Goal: Task Accomplishment & Management: Manage account settings

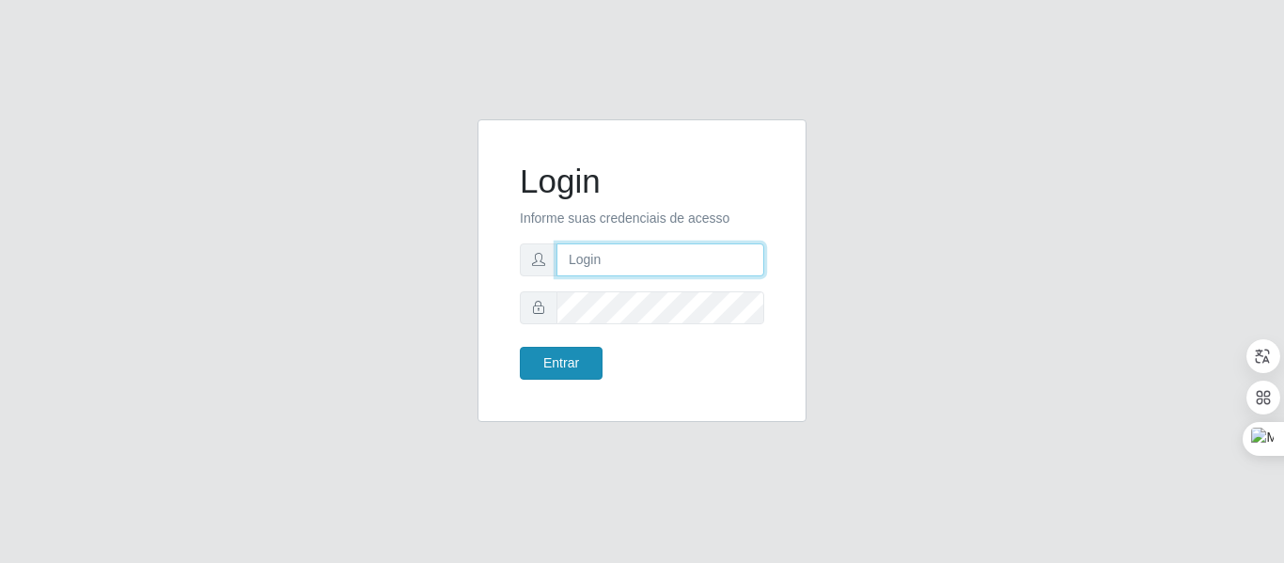
type input "josinaldo@aparaibana"
click at [575, 359] on button "Entrar" at bounding box center [561, 363] width 83 height 33
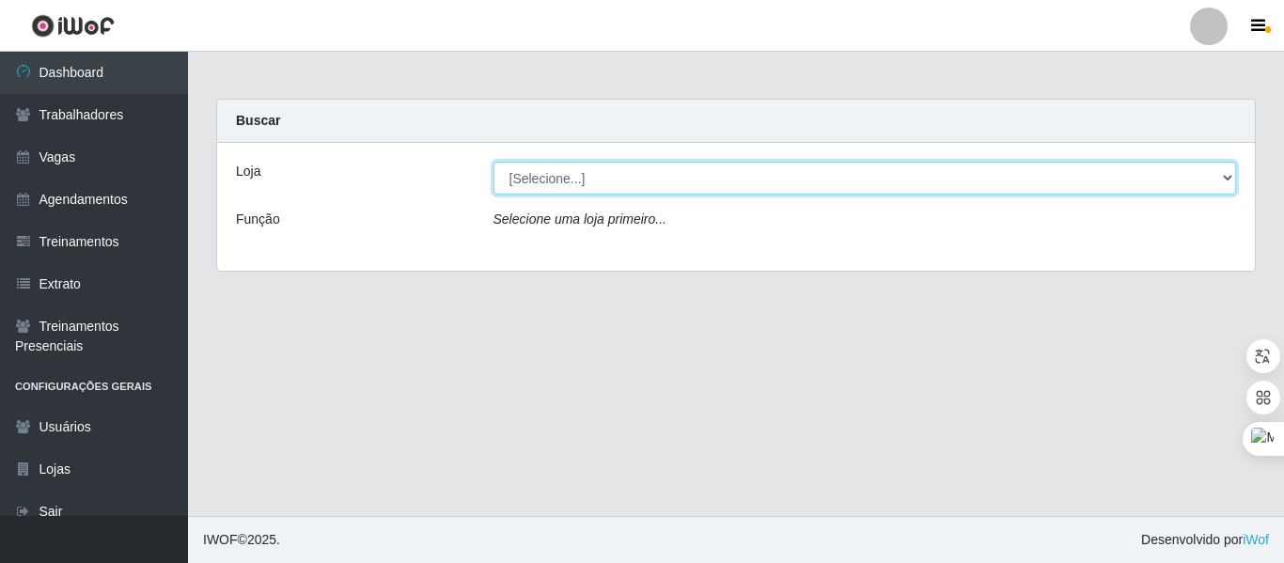
click at [601, 181] on select "[Selecione...] Restaurante A Paraibana - [GEOGRAPHIC_DATA]" at bounding box center [864, 178] width 743 height 33
select select "342"
click at [493, 162] on select "[Selecione...] Restaurante A Paraibana - [GEOGRAPHIC_DATA]" at bounding box center [864, 178] width 743 height 33
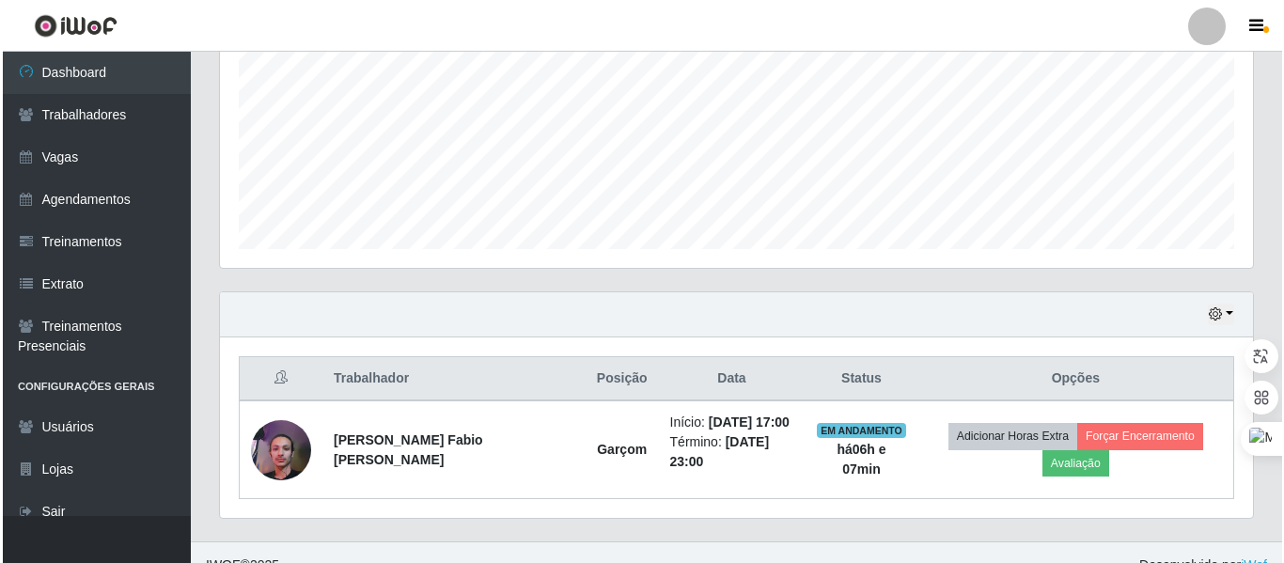
scroll to position [448, 0]
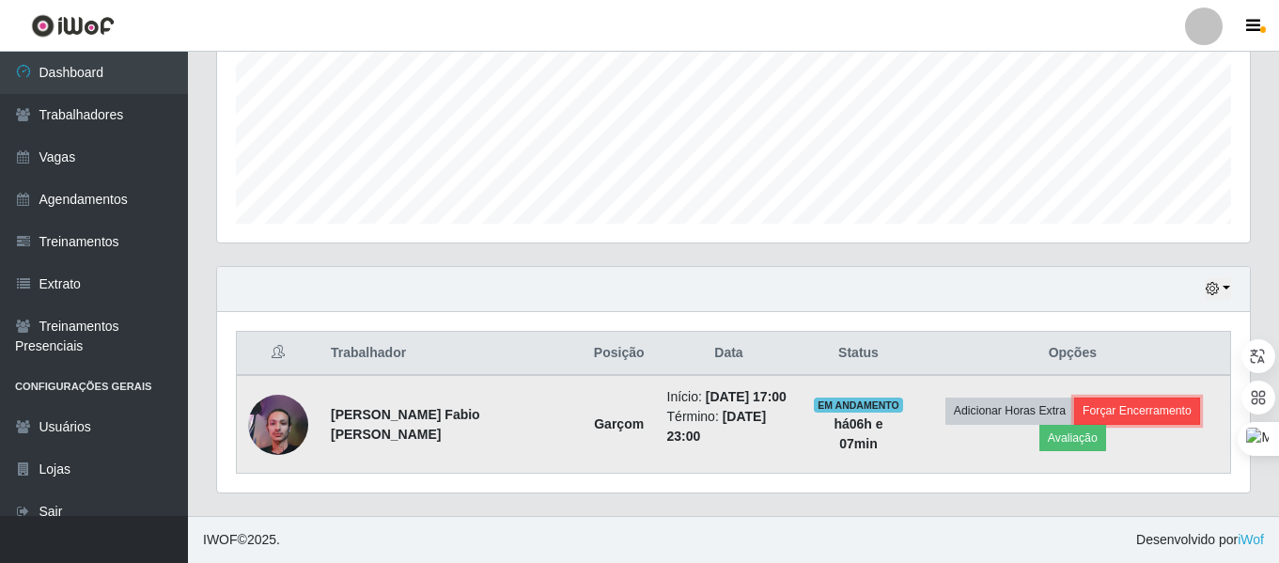
click at [1121, 410] on button "Forçar Encerramento" at bounding box center [1137, 410] width 126 height 26
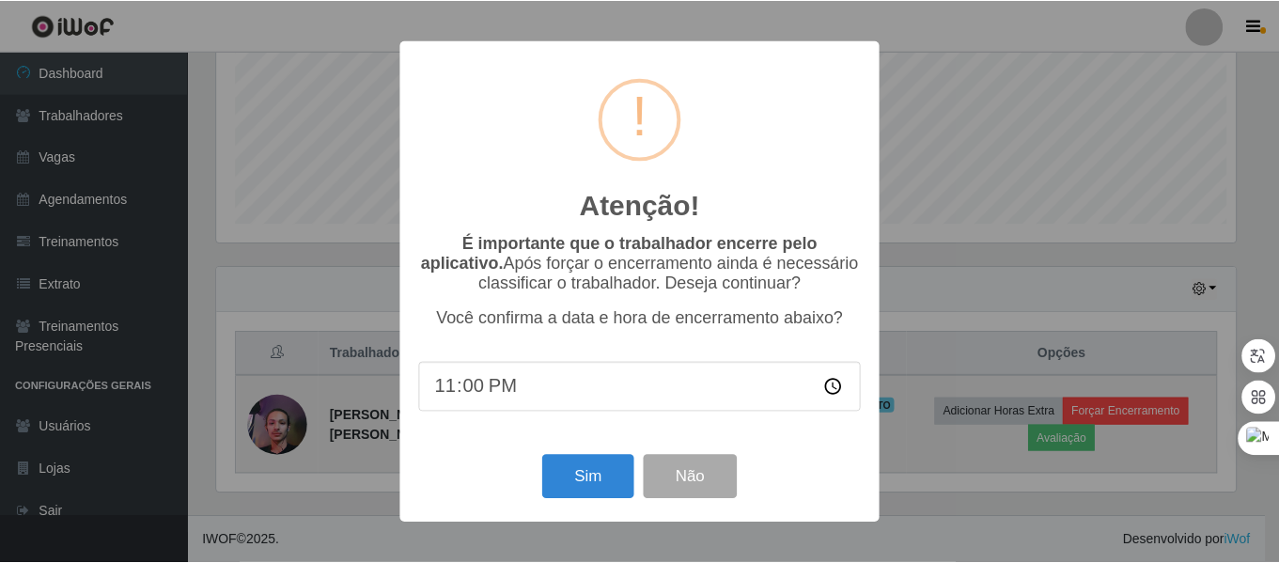
scroll to position [390, 1023]
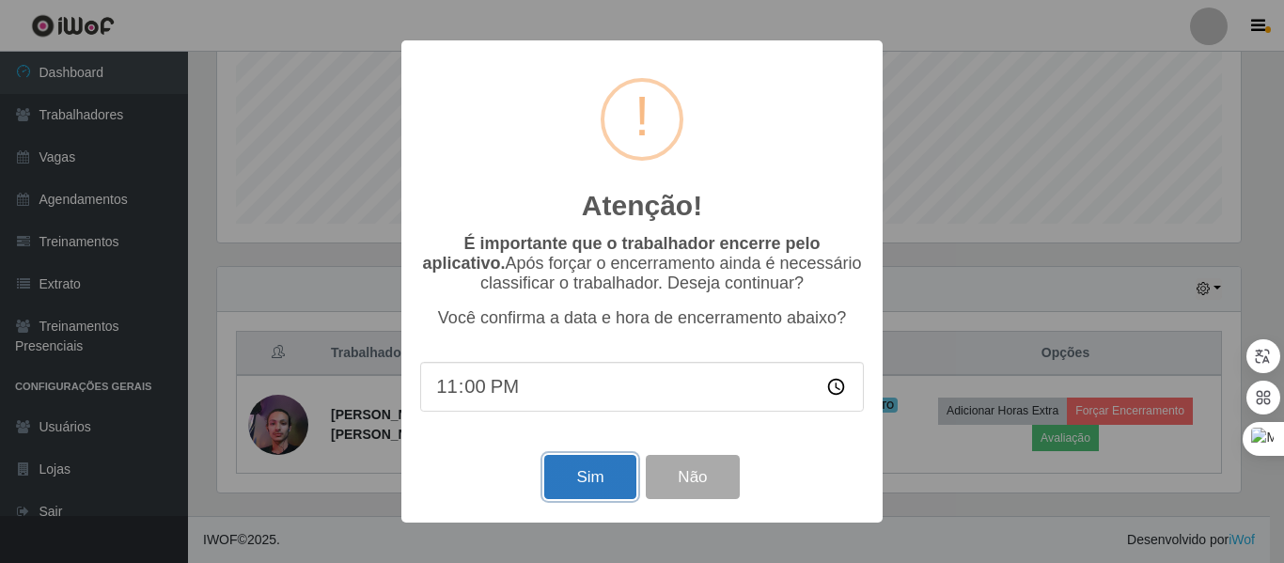
click at [601, 475] on button "Sim" at bounding box center [589, 477] width 91 height 44
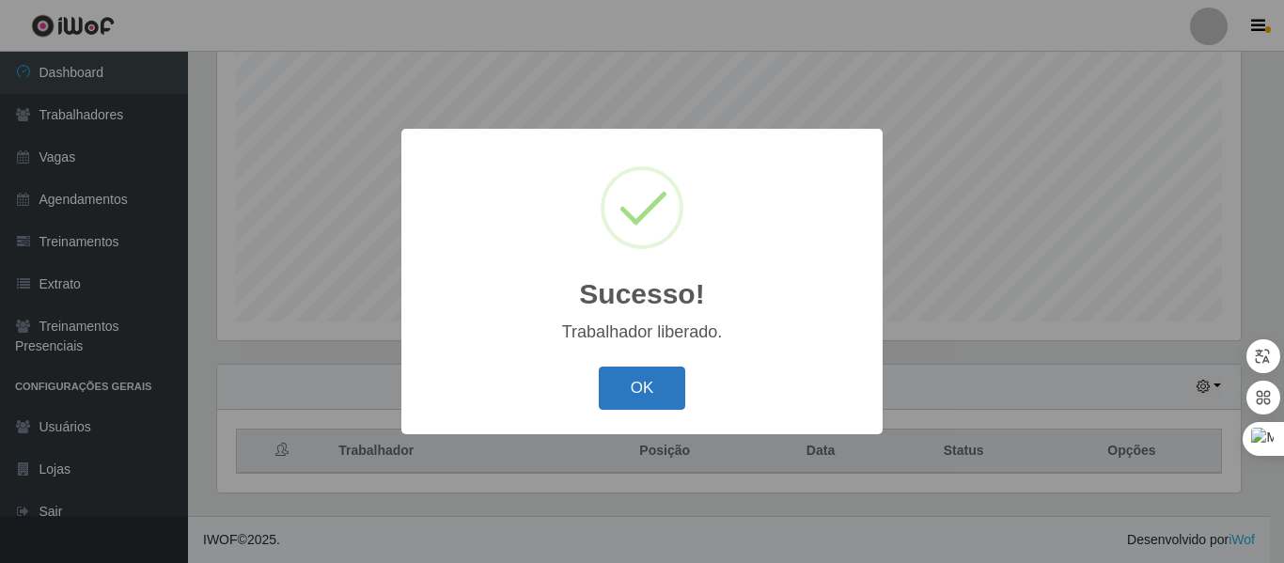
click at [650, 391] on button "OK" at bounding box center [642, 388] width 87 height 44
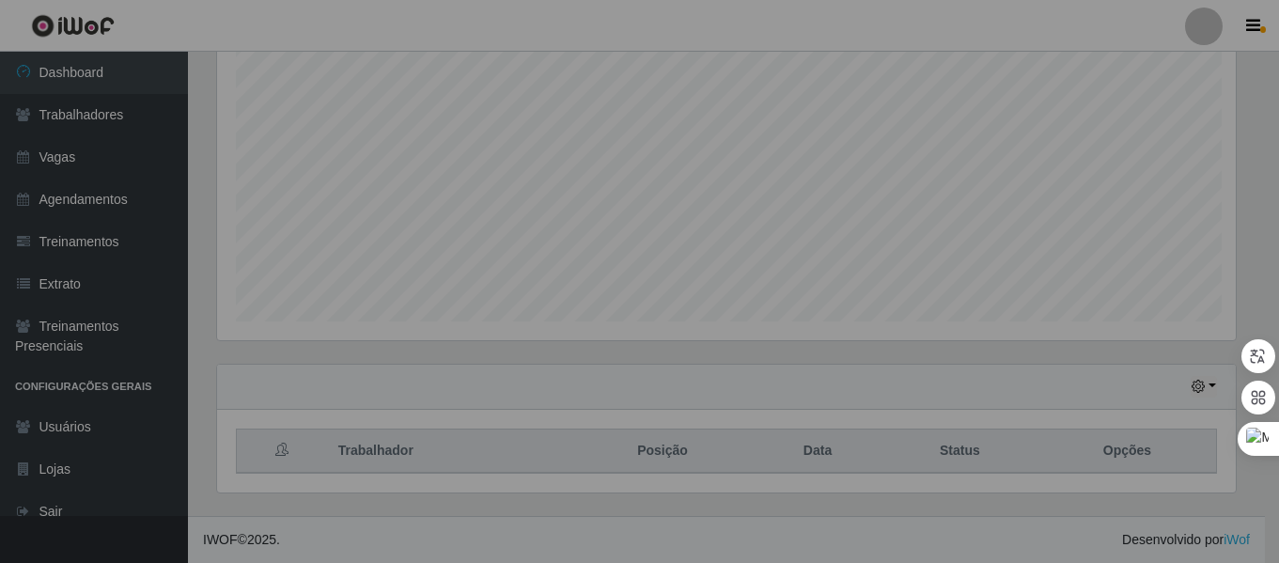
scroll to position [390, 1033]
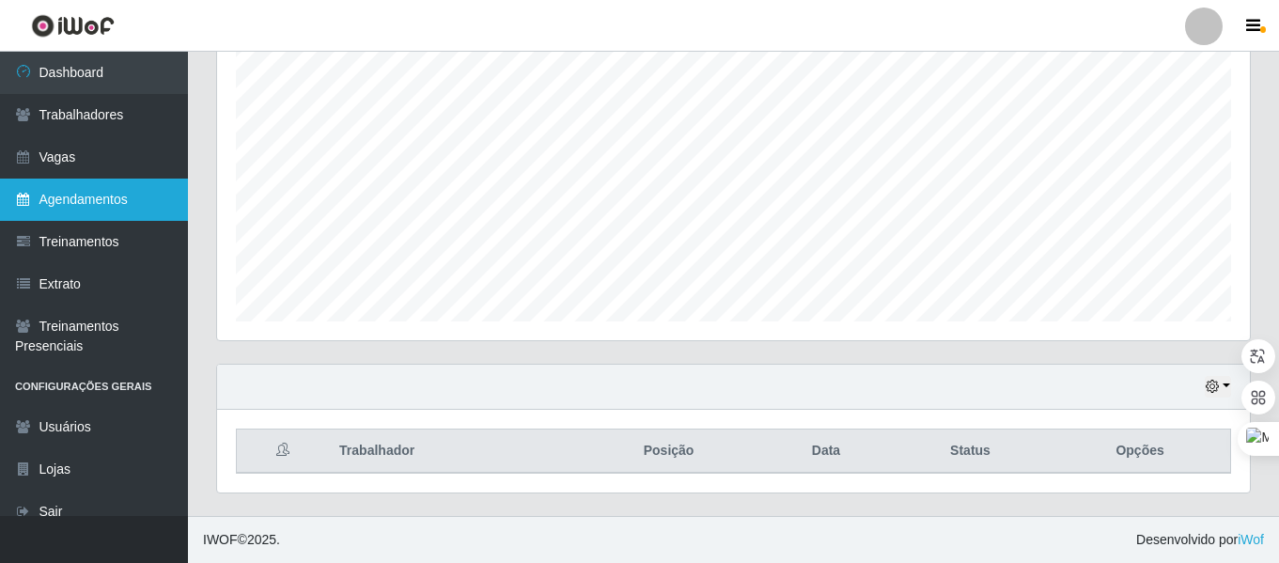
click at [89, 209] on link "Agendamentos" at bounding box center [94, 200] width 188 height 42
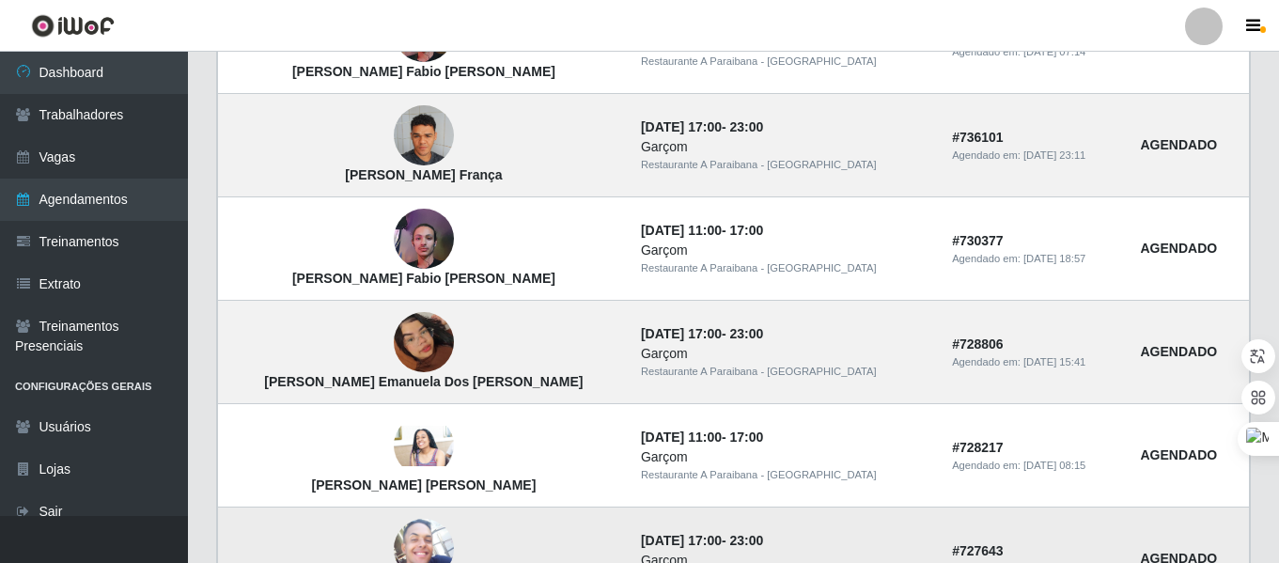
scroll to position [1399, 0]
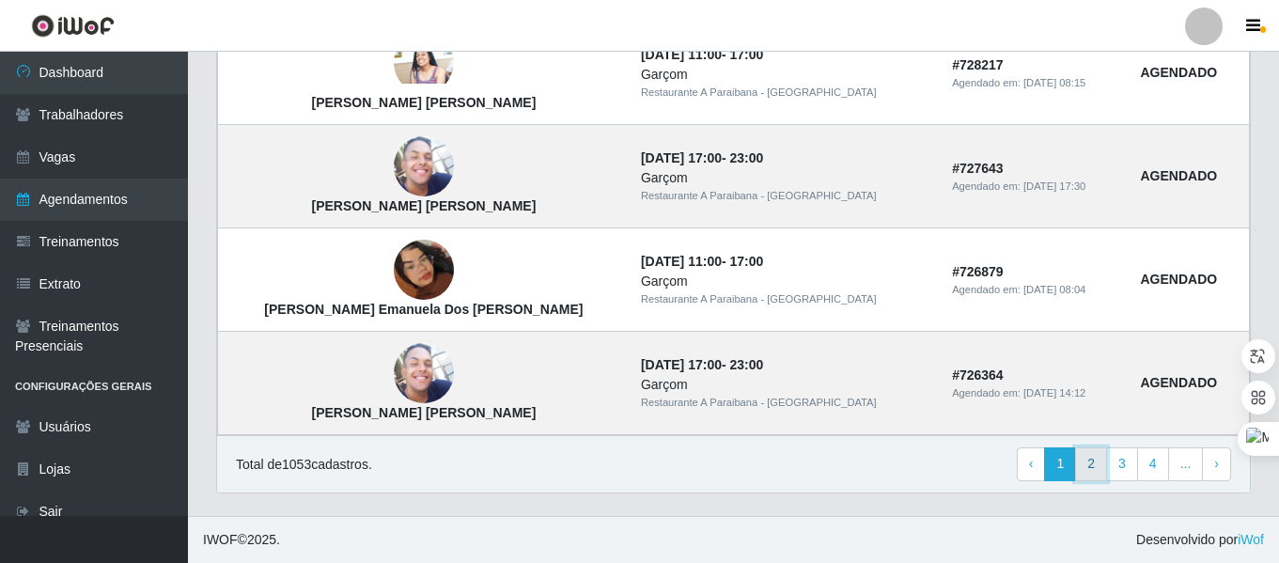
click at [1097, 467] on link "2" at bounding box center [1091, 464] width 32 height 34
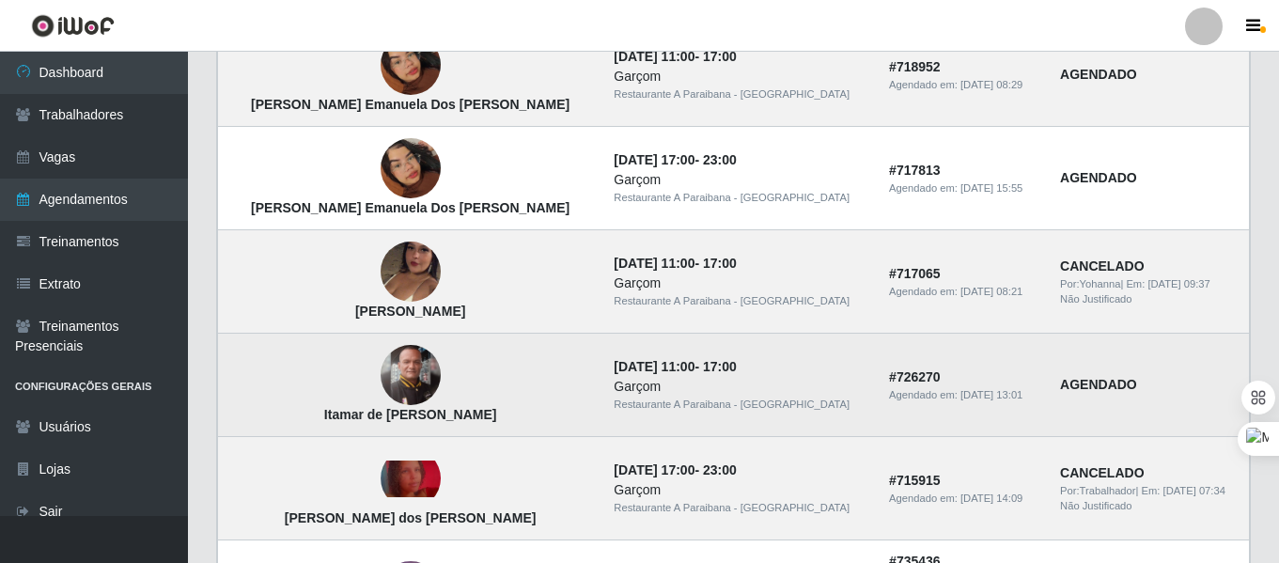
scroll to position [1042, 0]
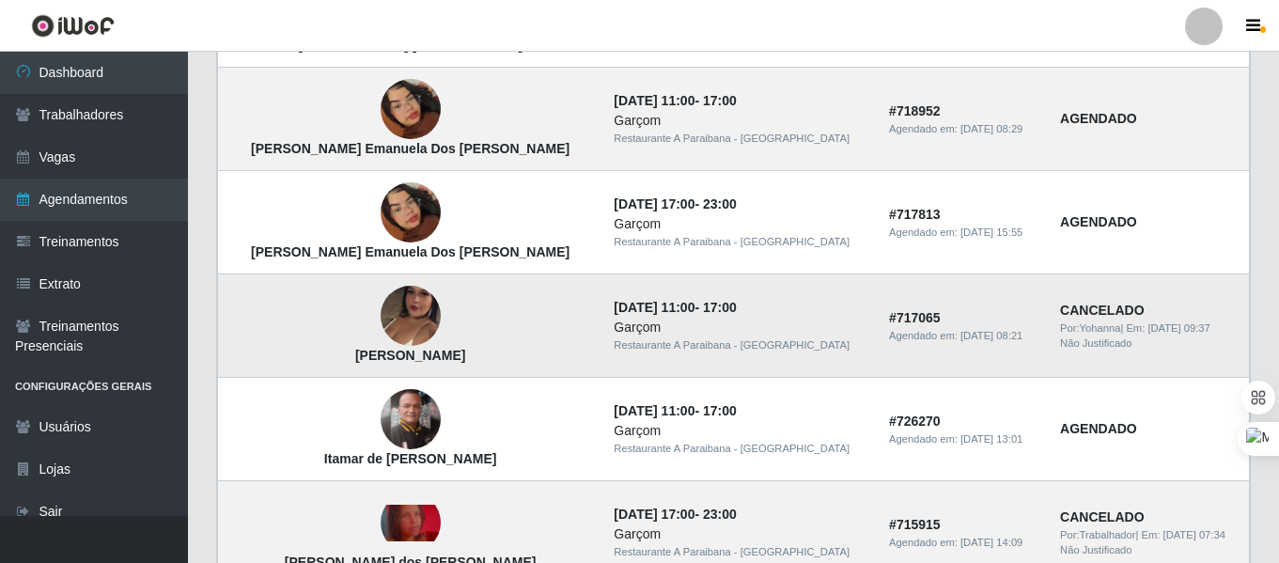
click at [381, 309] on img at bounding box center [411, 316] width 60 height 107
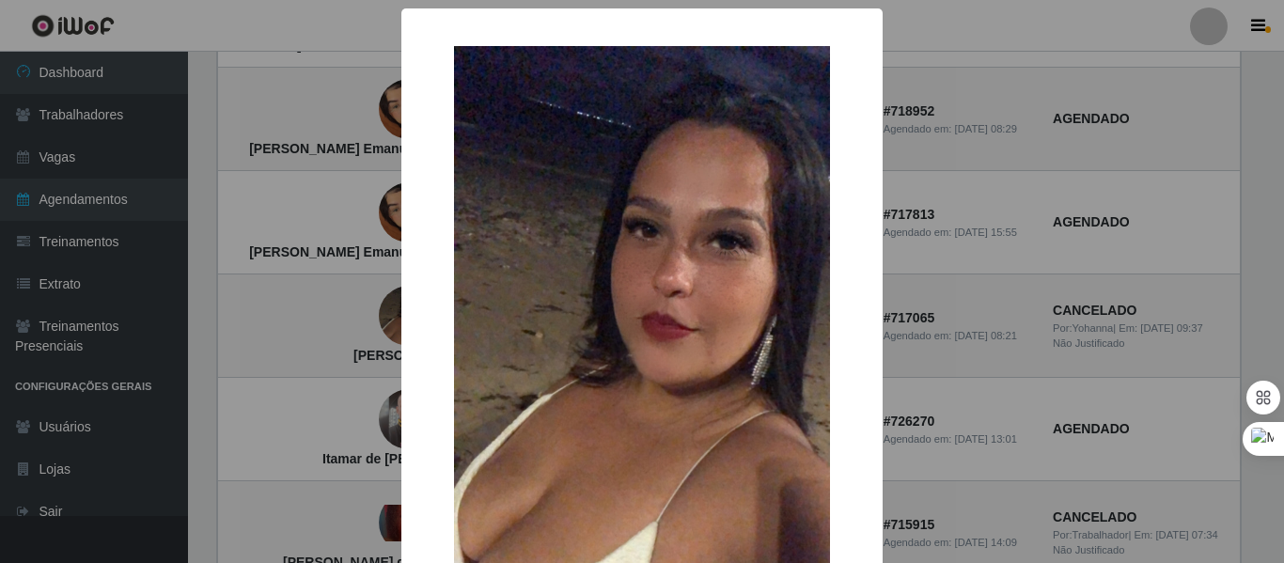
click at [366, 310] on div "× Elaine Felipe da Silva OK Cancel" at bounding box center [642, 281] width 1284 height 563
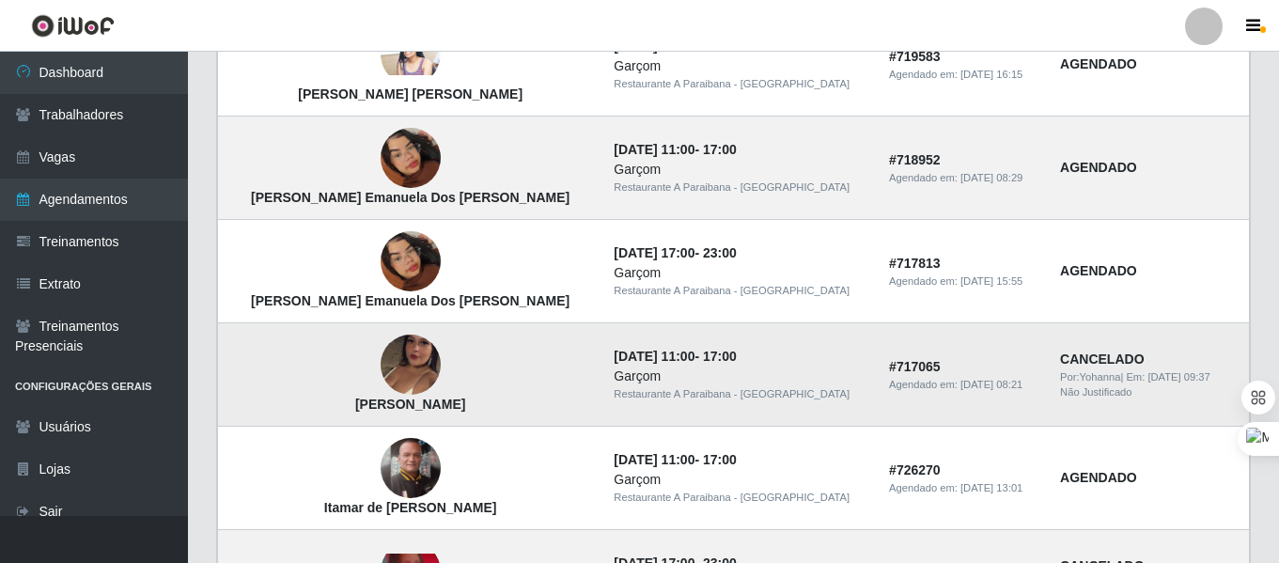
scroll to position [948, 0]
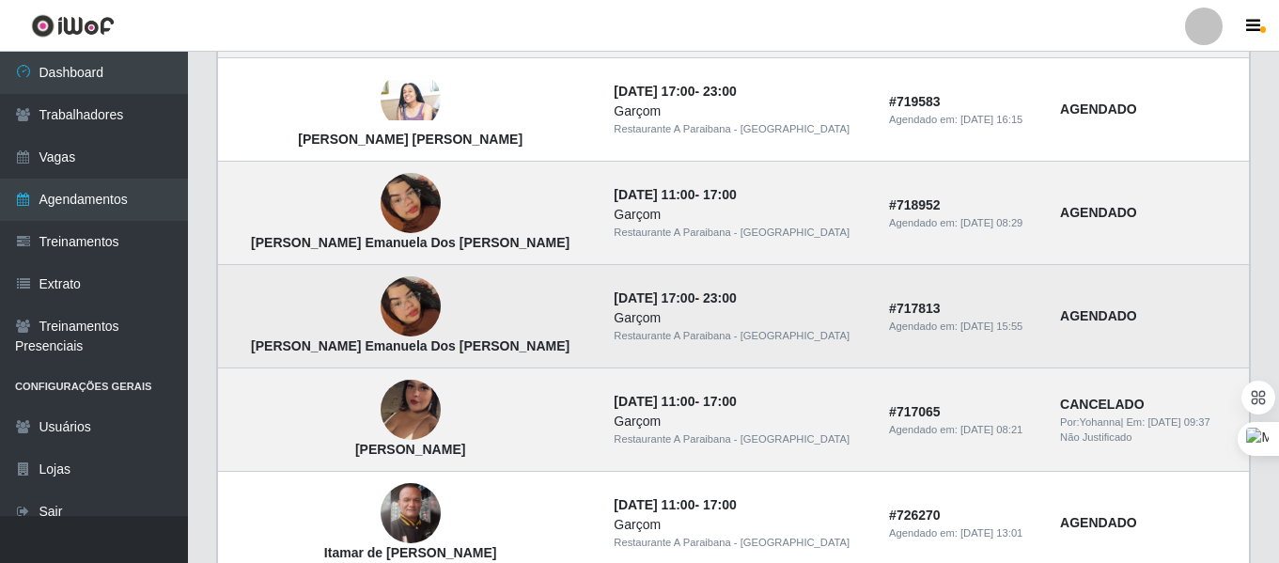
click at [381, 303] on img at bounding box center [411, 306] width 60 height 107
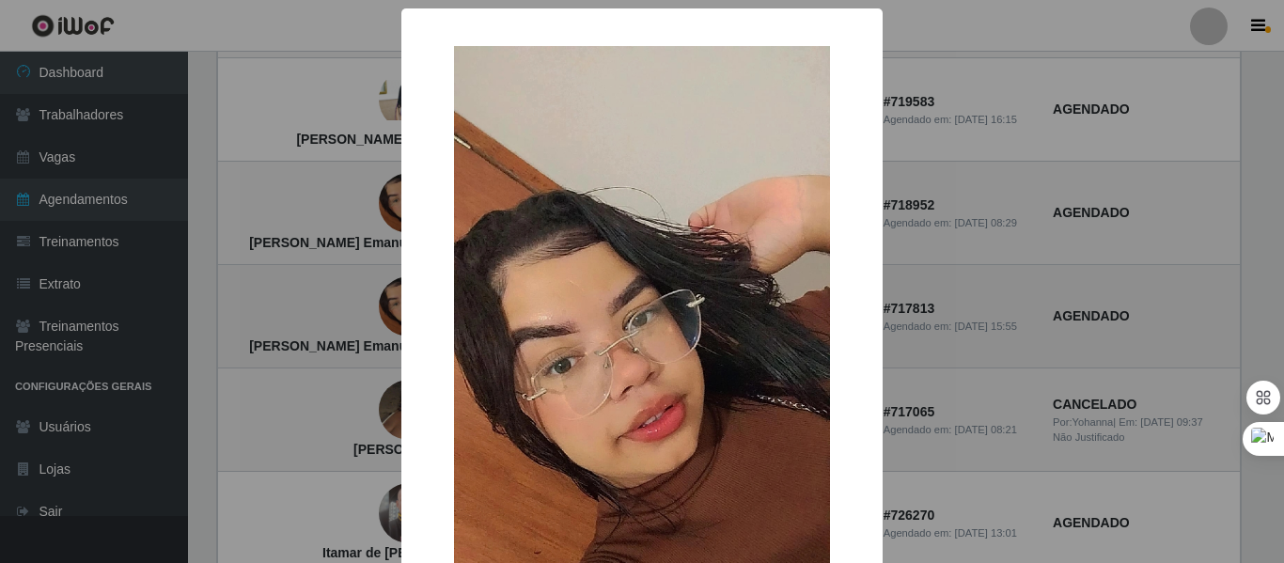
click at [375, 303] on div "× Maria Emanuela Dos Santos Pereira OK Cancel" at bounding box center [642, 281] width 1284 height 563
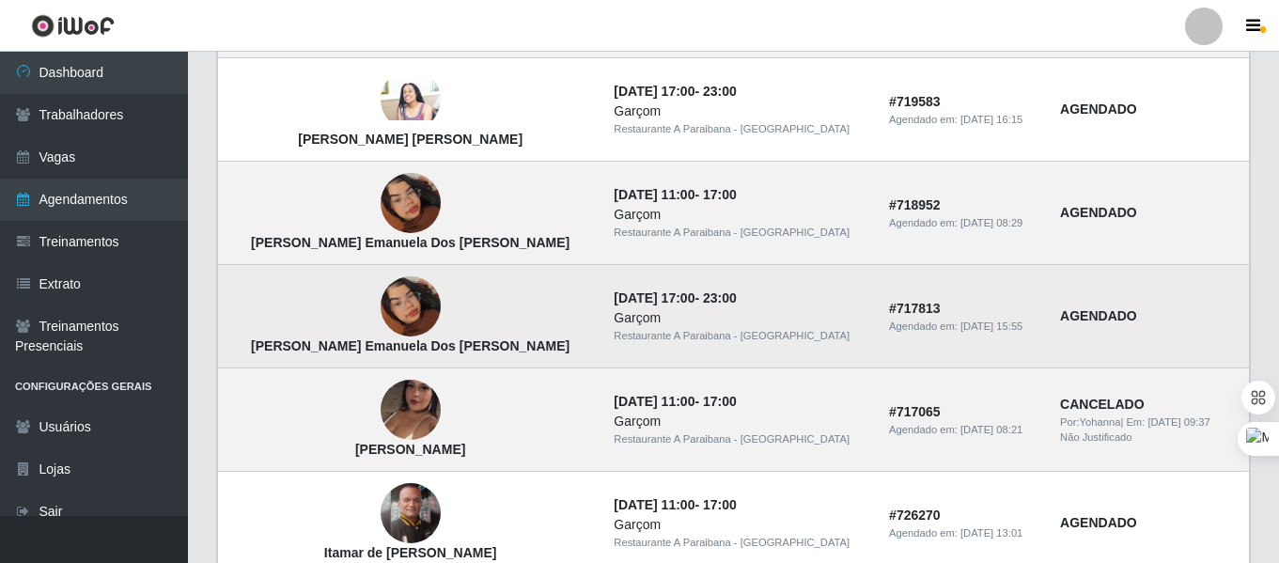
click at [381, 300] on img at bounding box center [411, 306] width 60 height 107
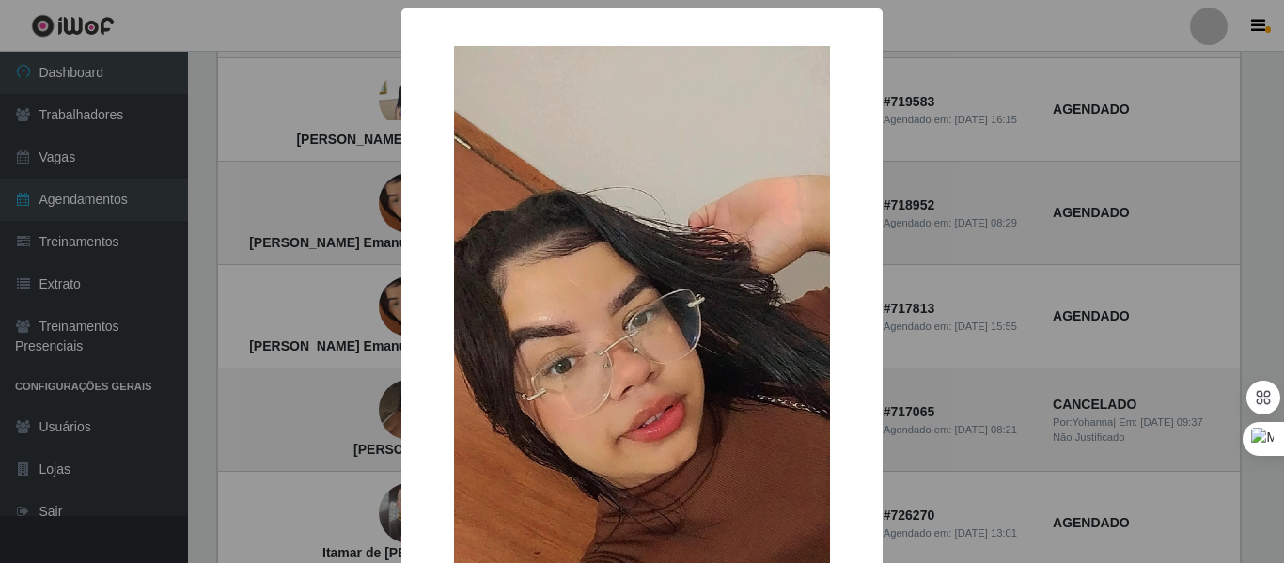
click at [379, 300] on div "× Maria Emanuela Dos Santos Pereira OK Cancel" at bounding box center [642, 281] width 1284 height 563
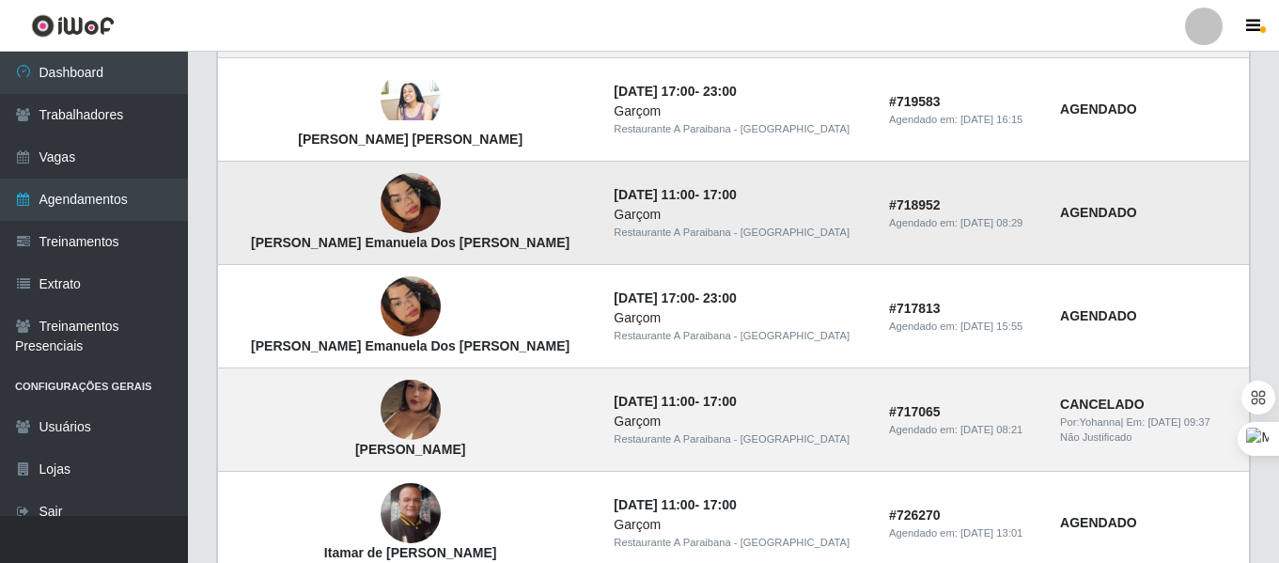
click at [381, 200] on img at bounding box center [411, 202] width 60 height 107
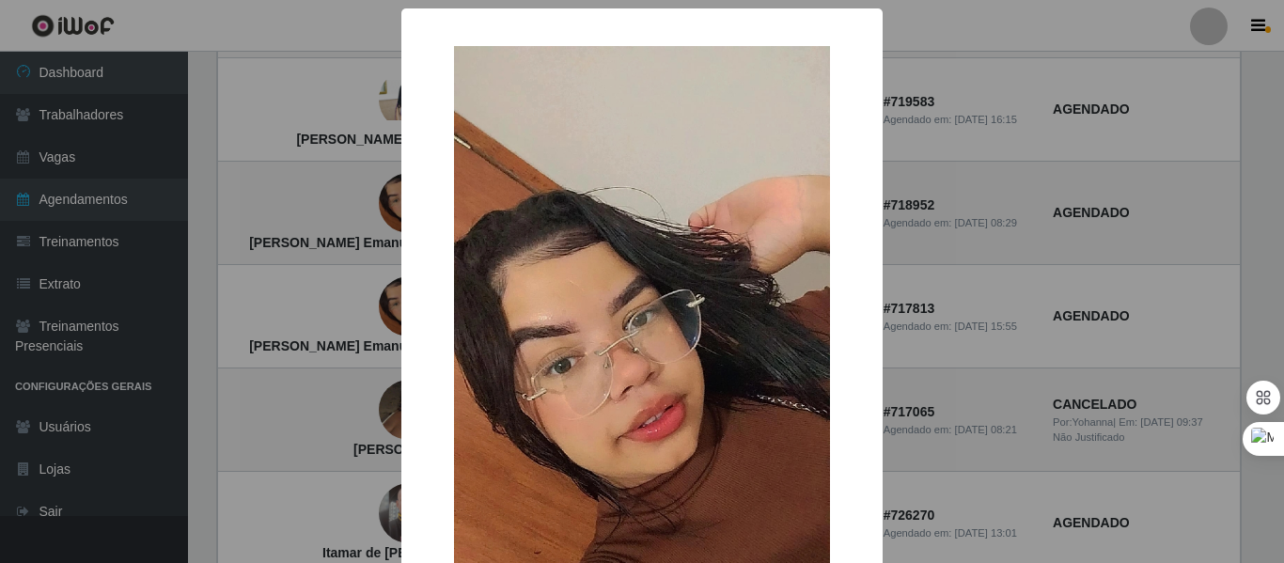
click at [377, 201] on div "× Maria Emanuela Dos Santos Pereira OK Cancel" at bounding box center [642, 281] width 1284 height 563
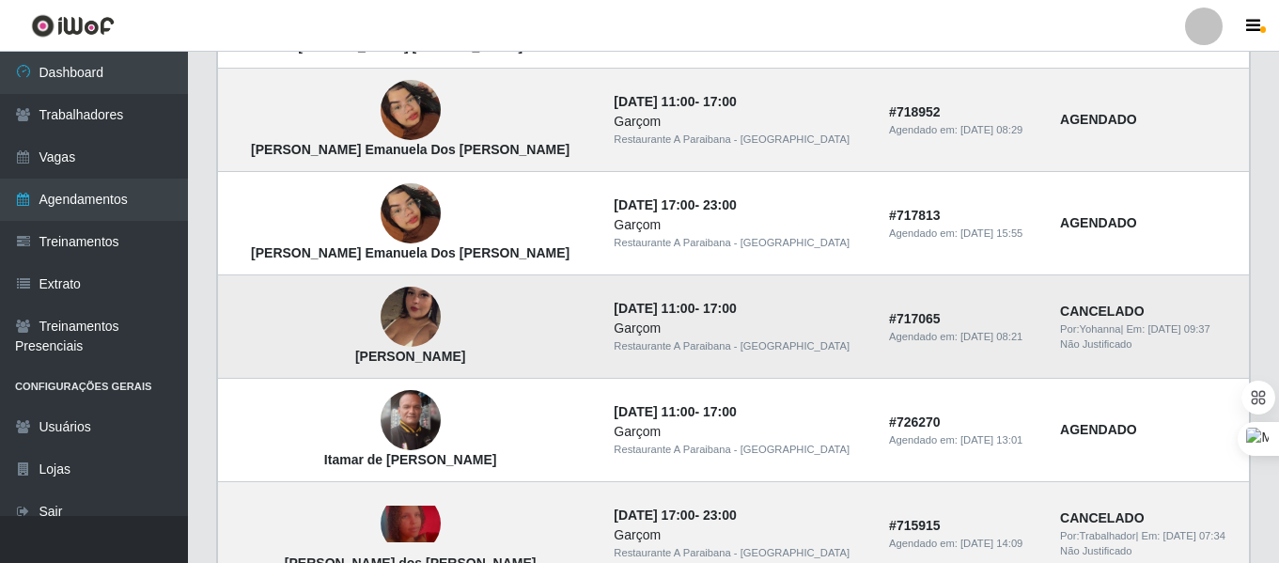
scroll to position [1042, 0]
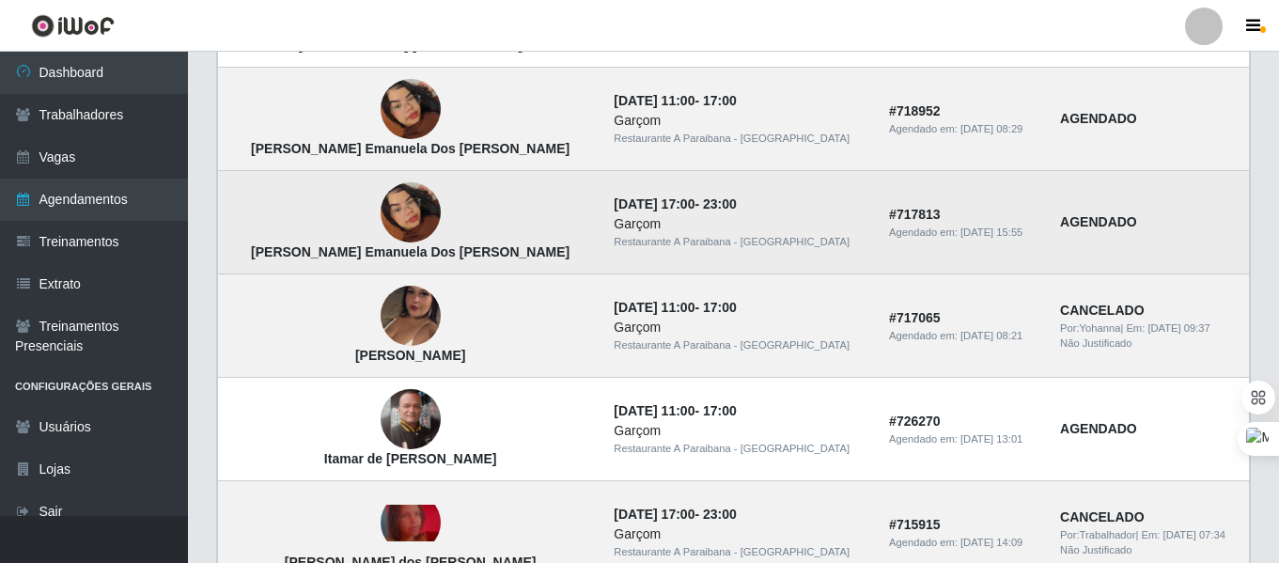
click at [381, 226] on img at bounding box center [411, 212] width 60 height 107
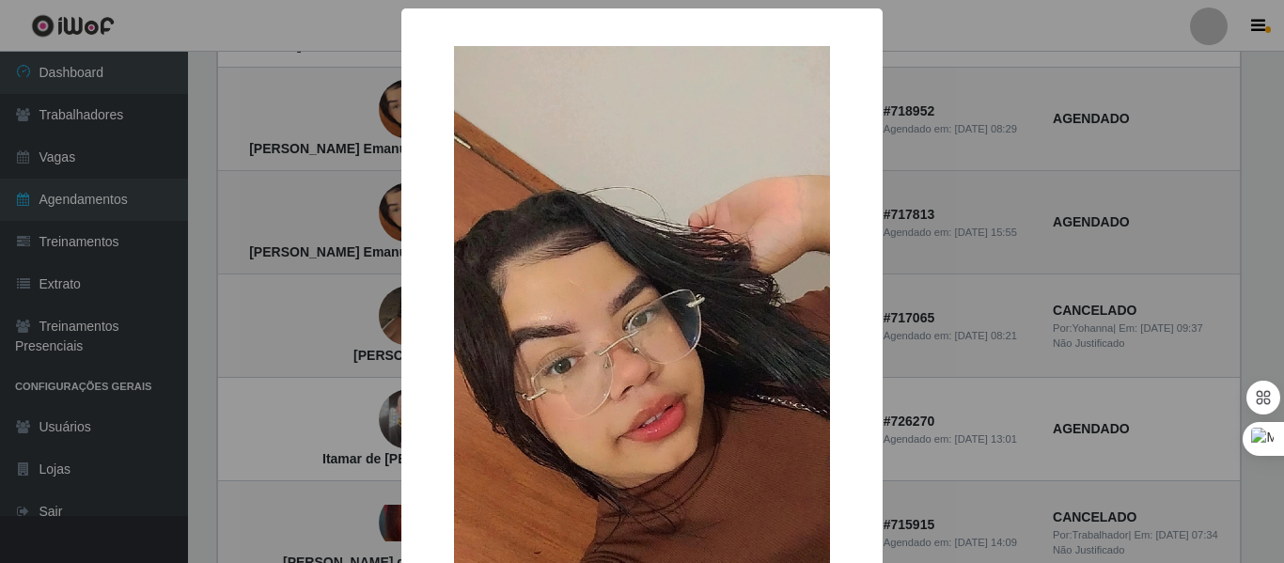
click at [356, 226] on div "× Maria Emanuela Dos Santos Pereira OK Cancel" at bounding box center [642, 281] width 1284 height 563
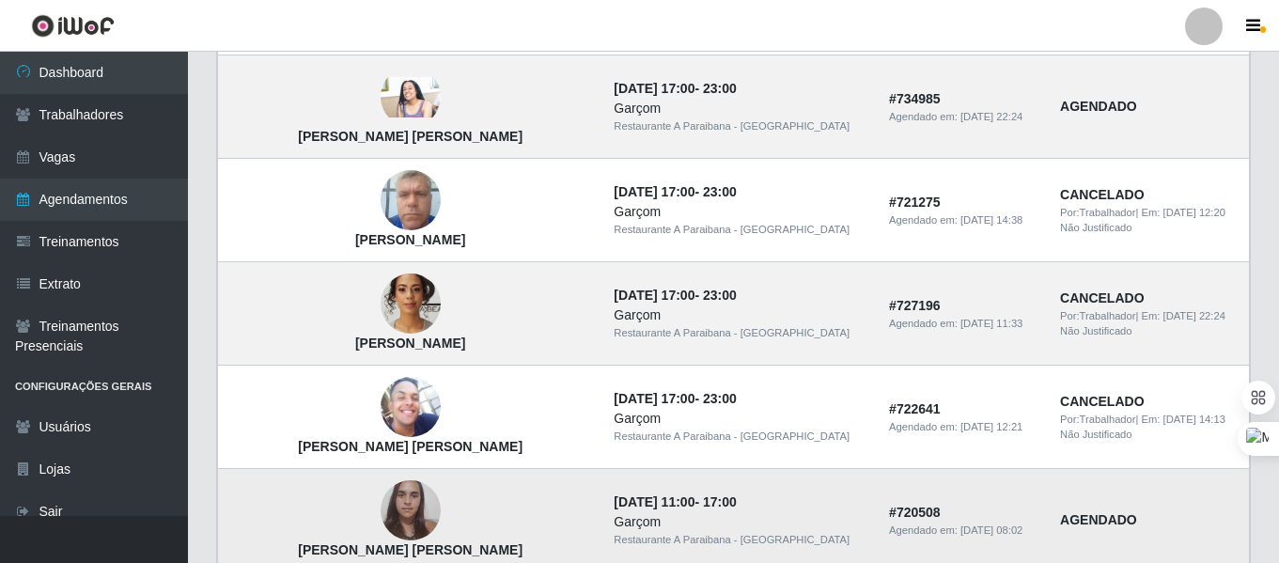
scroll to position [384, 0]
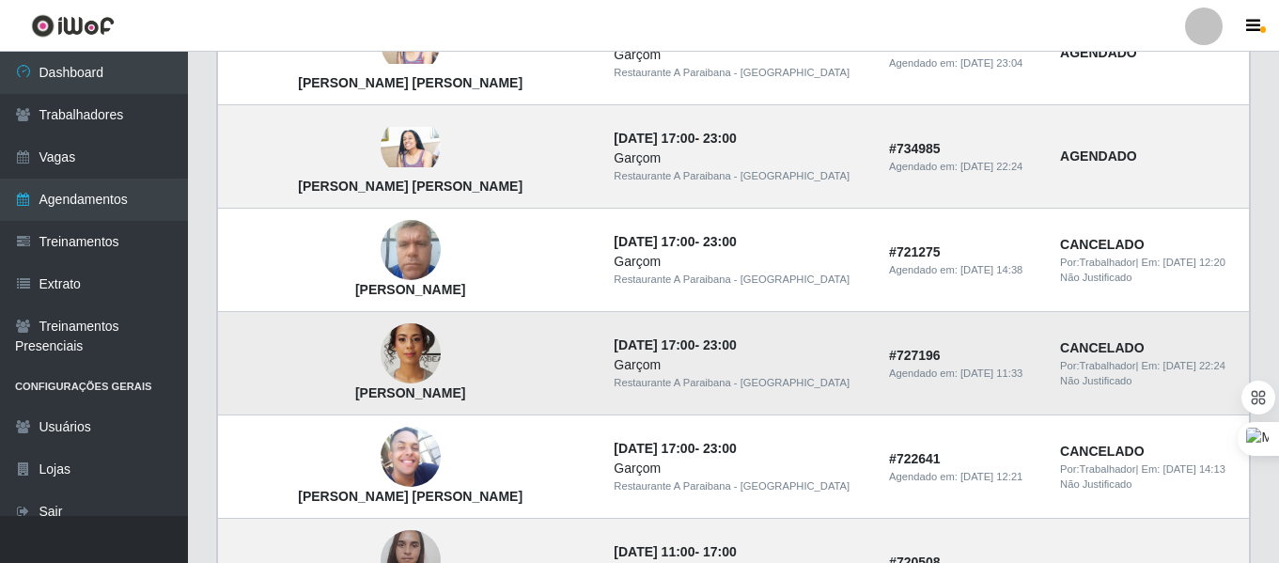
click at [381, 361] on img at bounding box center [411, 354] width 60 height 80
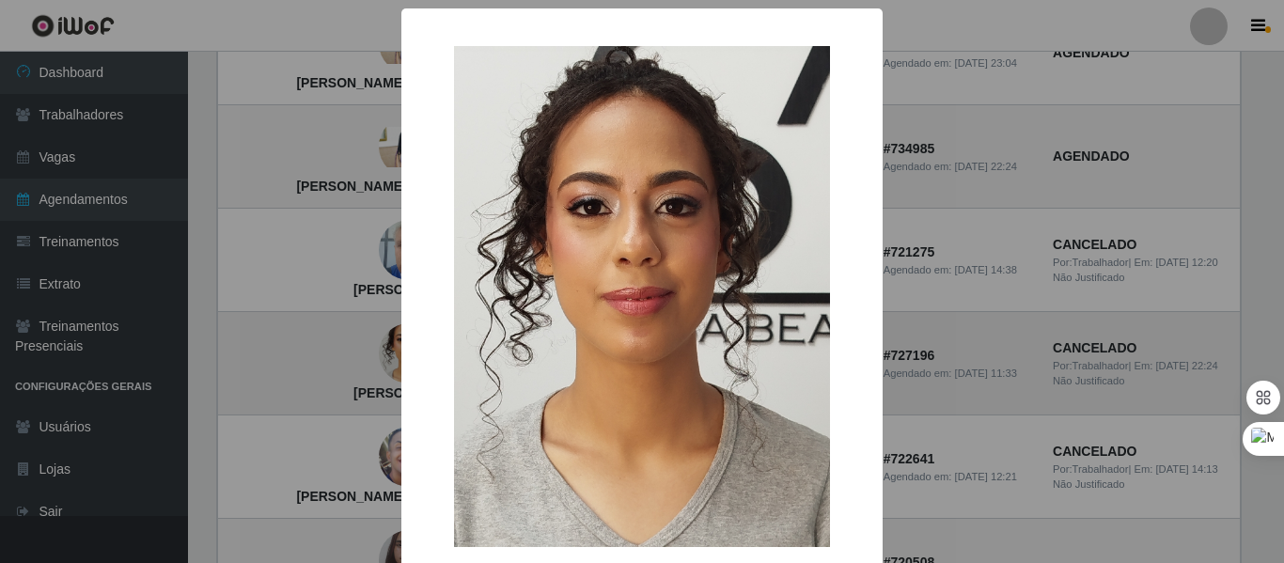
click at [364, 361] on div "× Tarciane Silva da Costa OK Cancel" at bounding box center [642, 281] width 1284 height 563
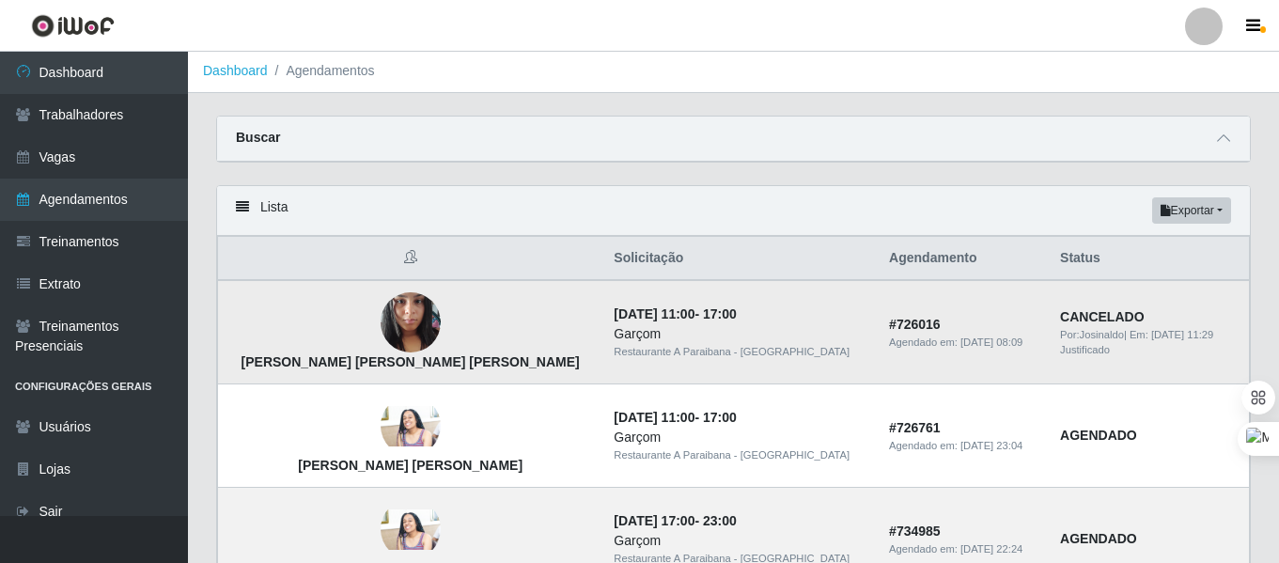
scroll to position [0, 0]
